Goal: Task Accomplishment & Management: Manage account settings

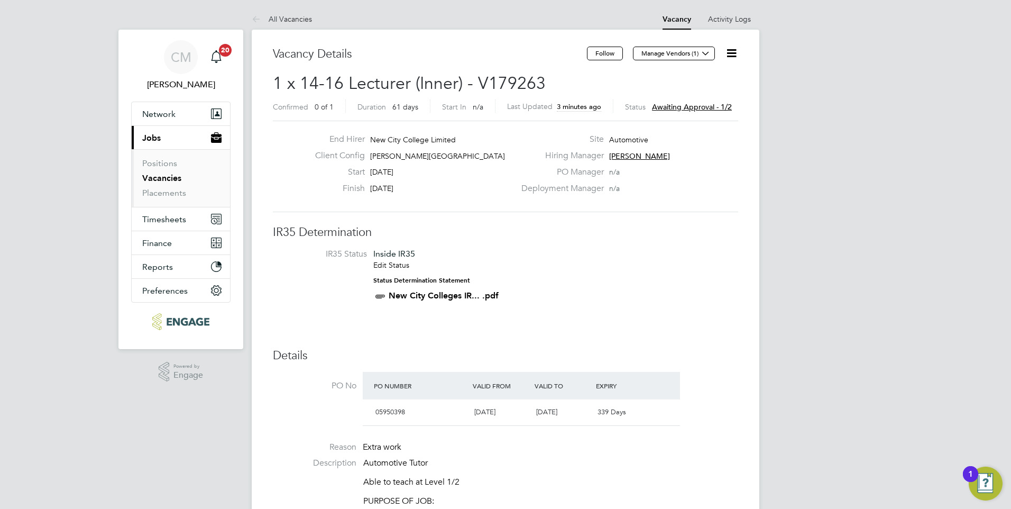
click at [736, 49] on icon at bounding box center [731, 53] width 13 height 13
click at [700, 111] on li "Approve" at bounding box center [705, 113] width 61 height 15
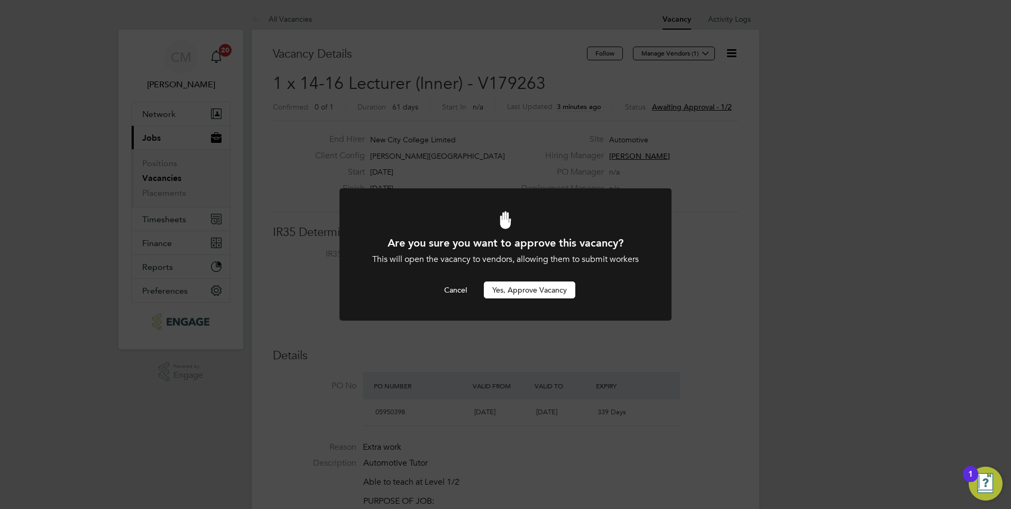
click at [503, 291] on button "Yes, Approve Vacancy" at bounding box center [529, 289] width 91 height 17
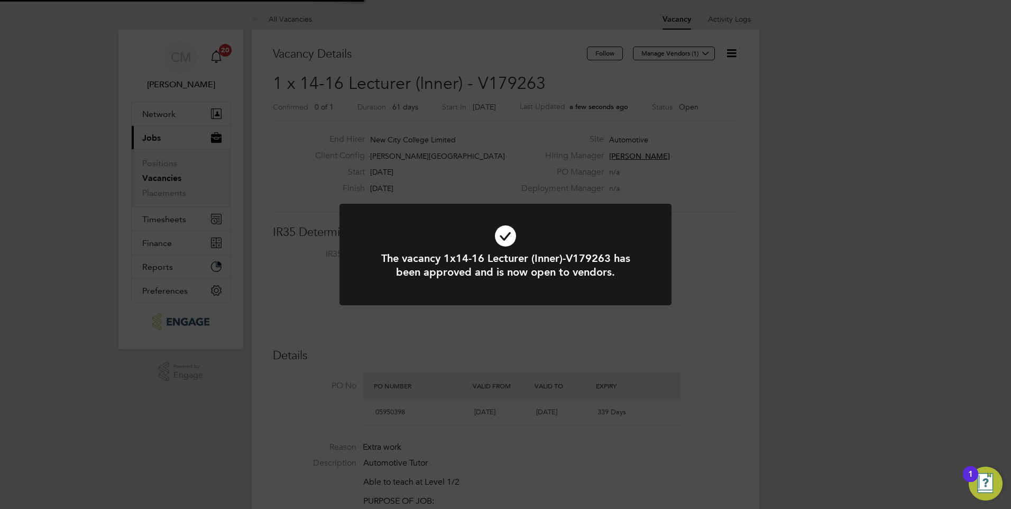
scroll to position [31, 74]
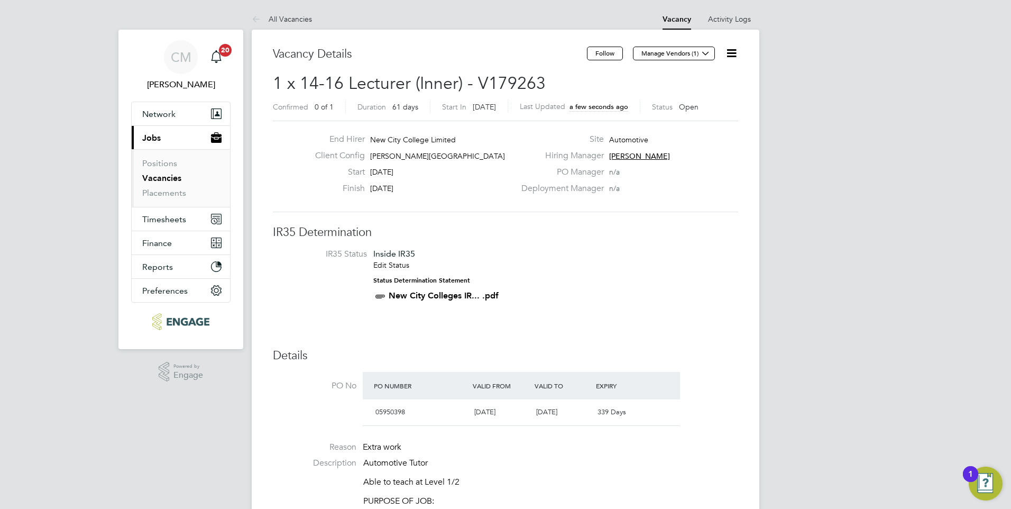
click at [734, 52] on icon at bounding box center [731, 53] width 13 height 13
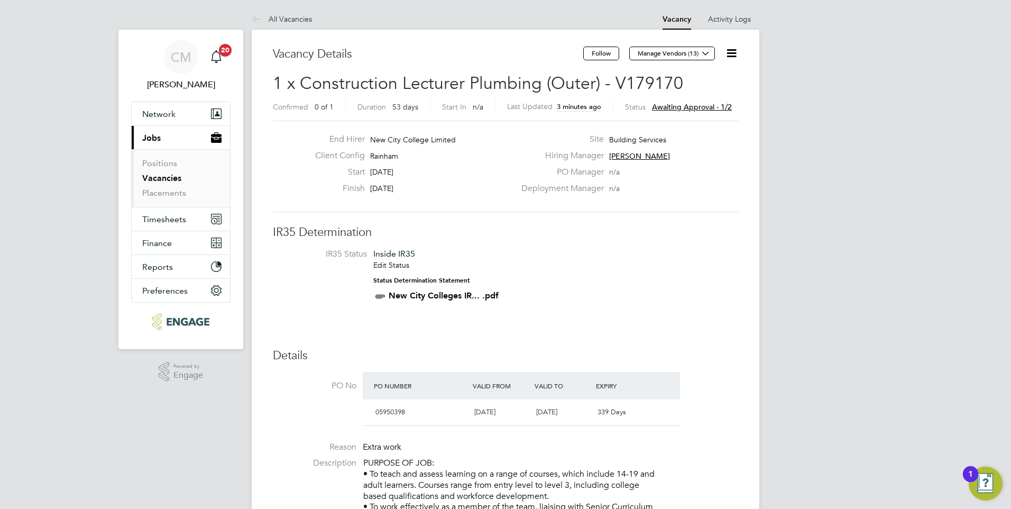
click at [728, 54] on icon at bounding box center [731, 53] width 13 height 13
click at [690, 110] on li "Approve" at bounding box center [705, 113] width 61 height 15
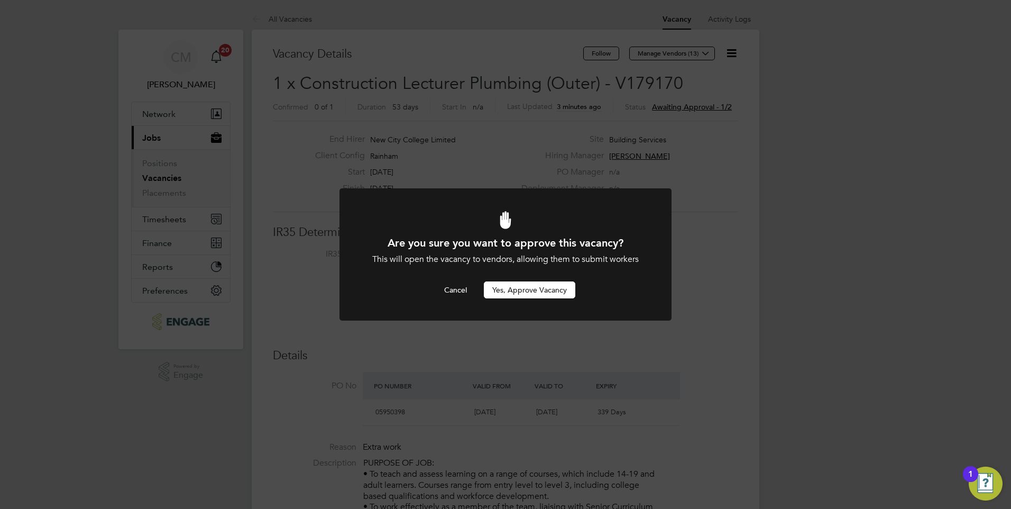
click at [546, 287] on button "Yes, Approve Vacancy" at bounding box center [529, 289] width 91 height 17
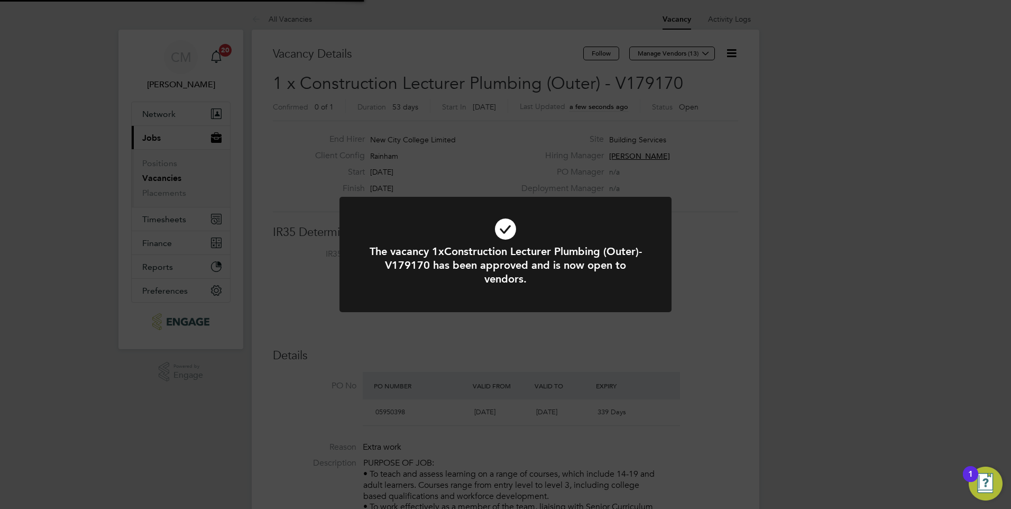
scroll to position [31, 74]
